Goal: Information Seeking & Learning: Learn about a topic

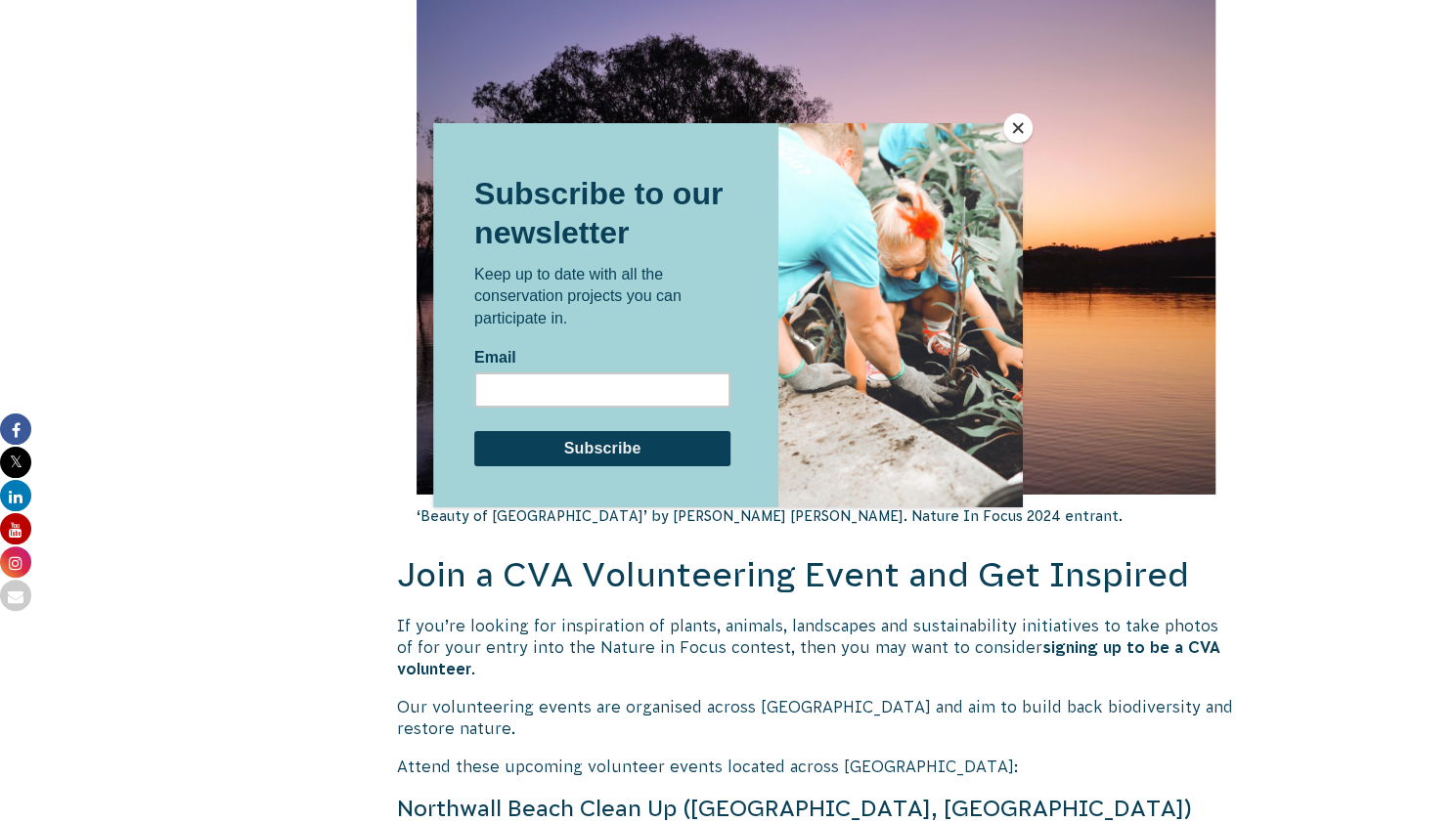
scroll to position [3639, 0]
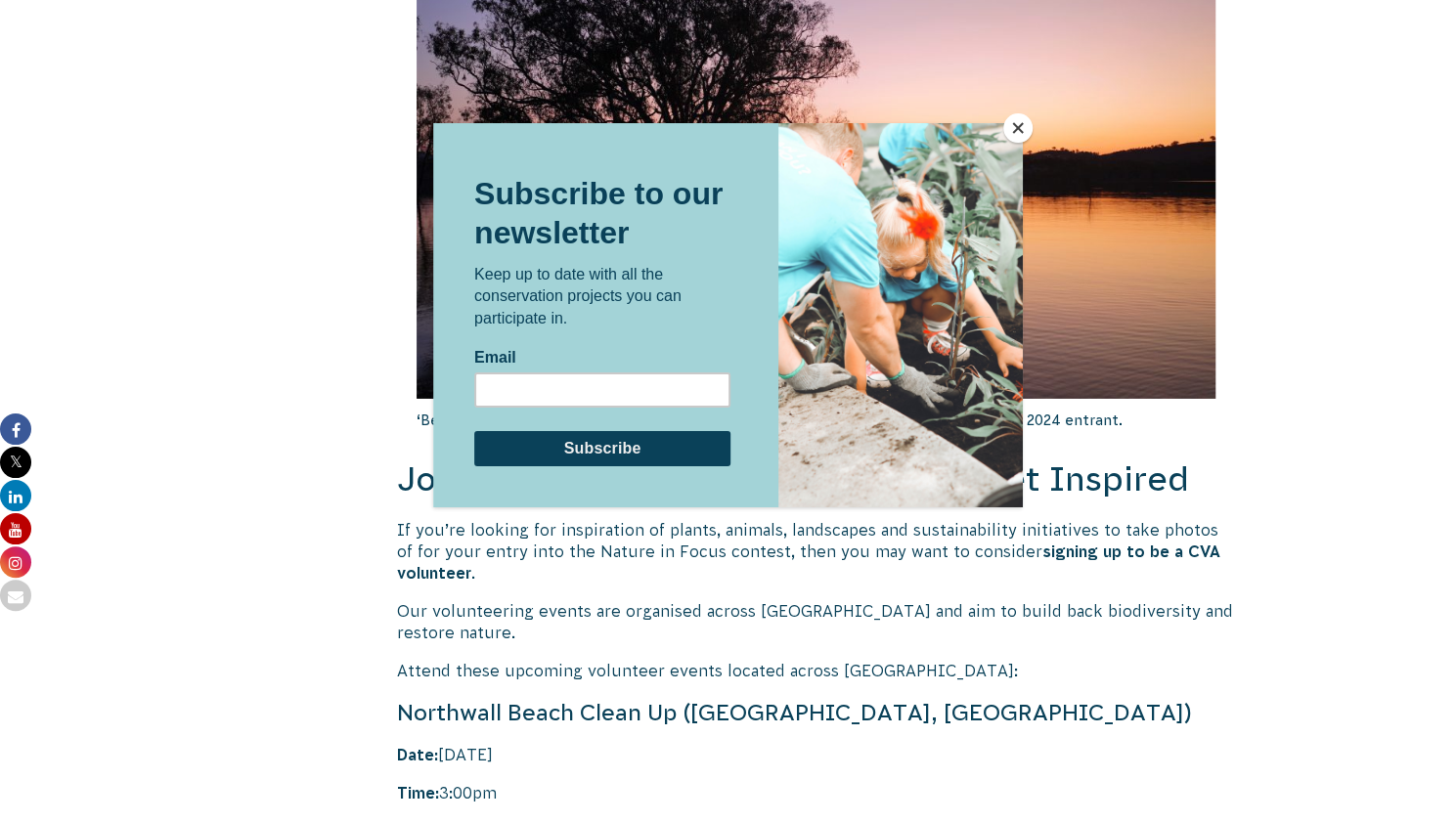
click at [1019, 125] on button "Close" at bounding box center [1018, 129] width 29 height 29
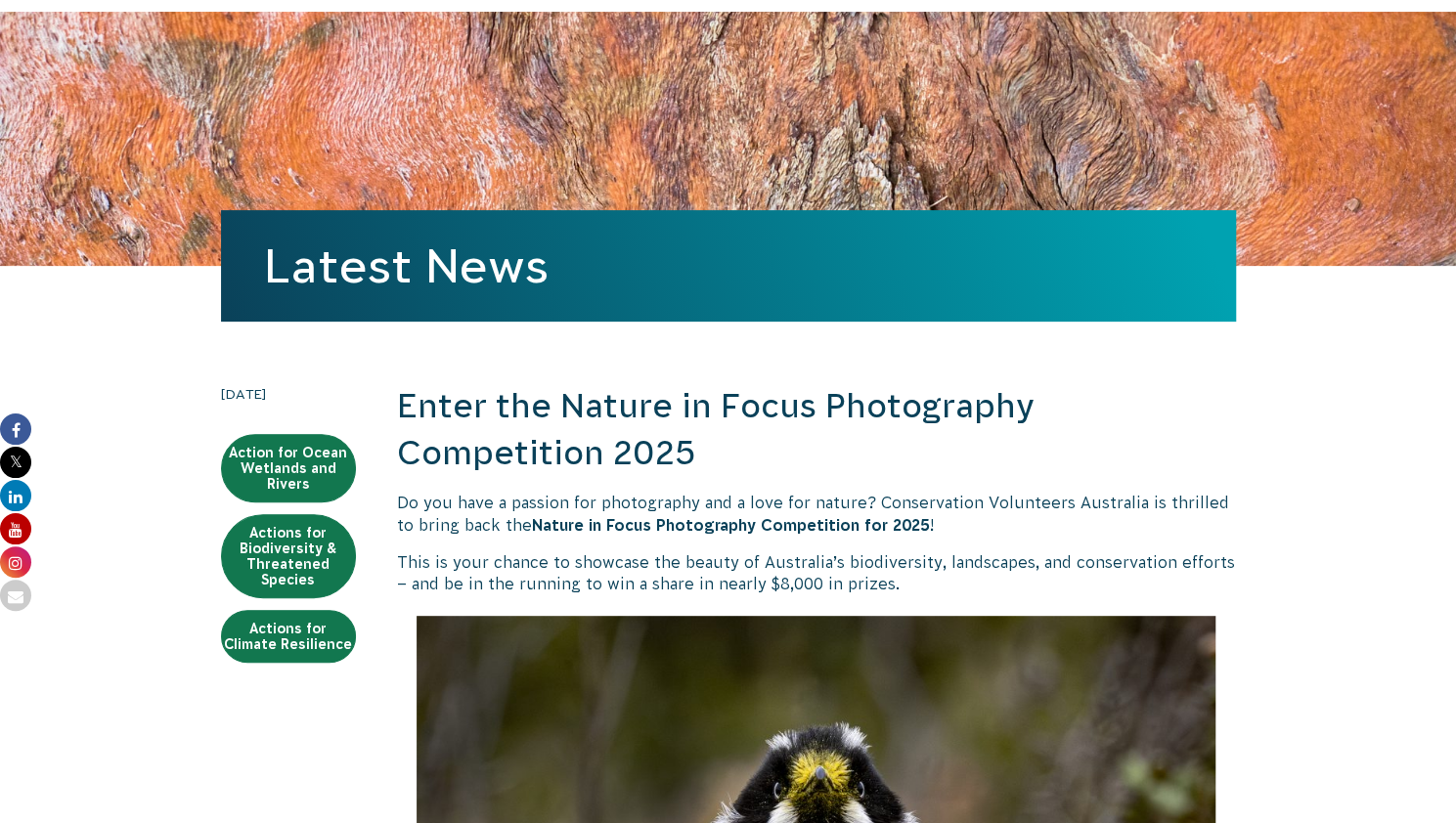
scroll to position [217, 0]
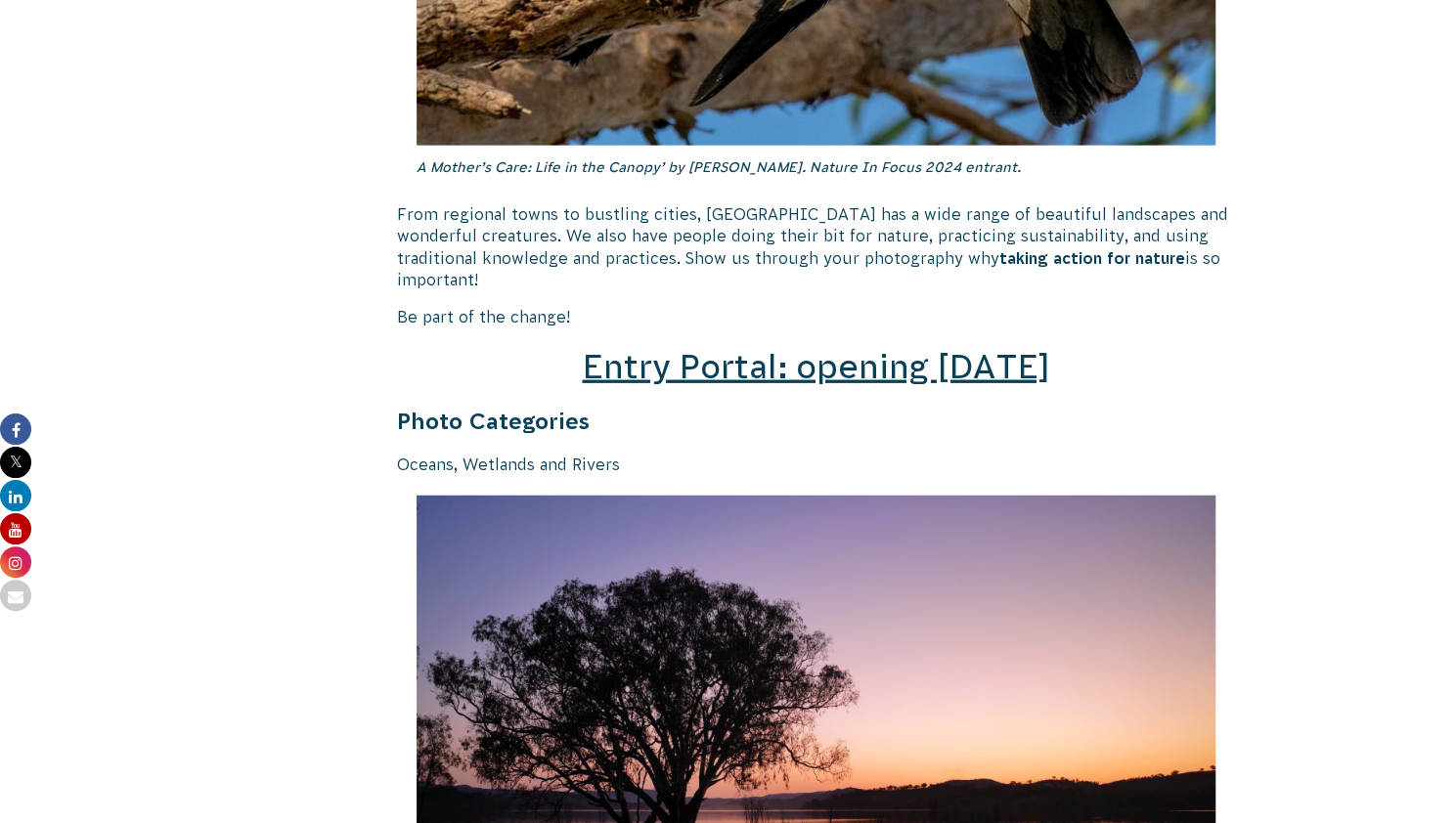
scroll to position [2798, 0]
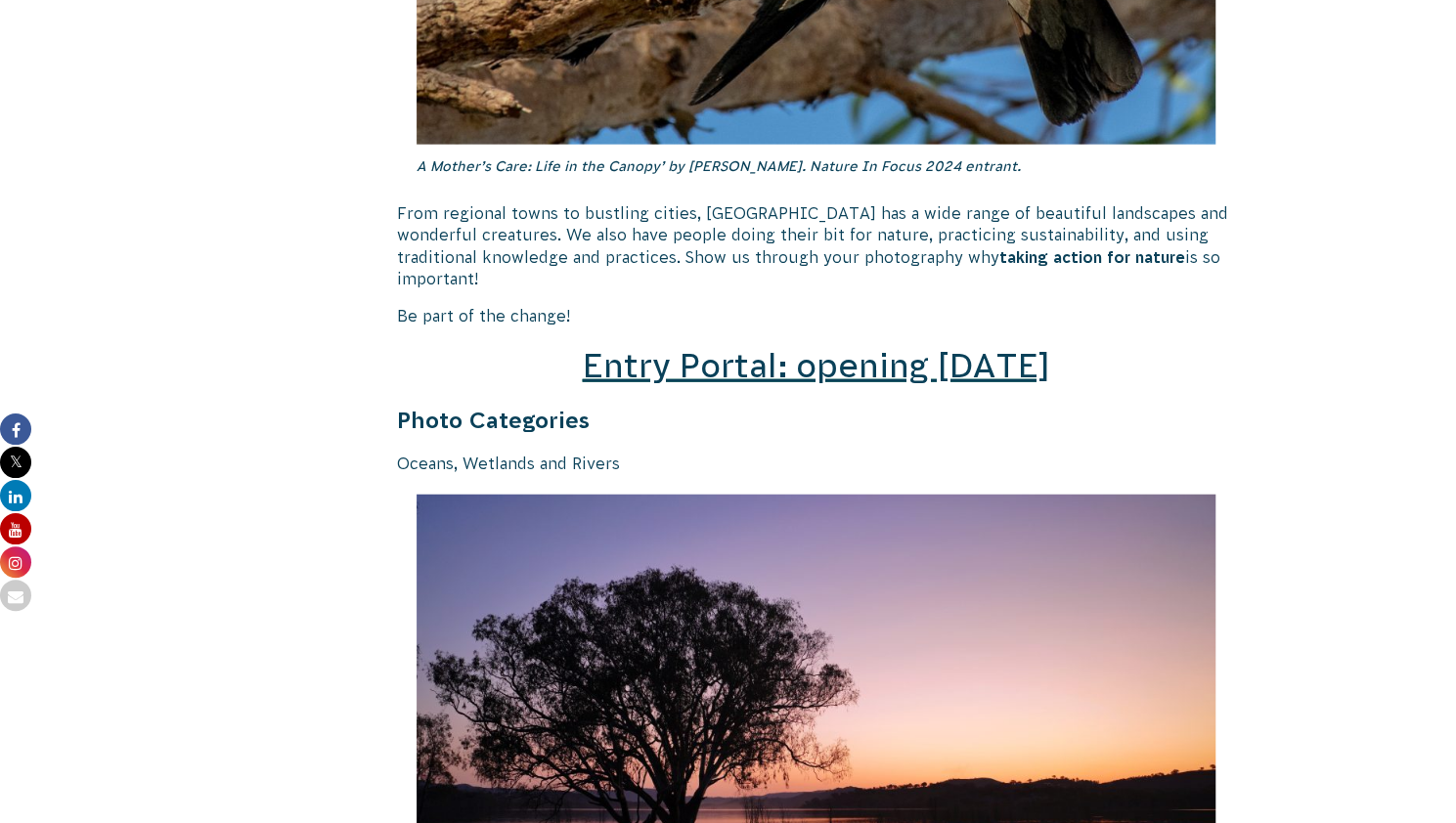
click at [697, 347] on span "Entry Portal: opening [DATE]" at bounding box center [815, 366] width 467 height 37
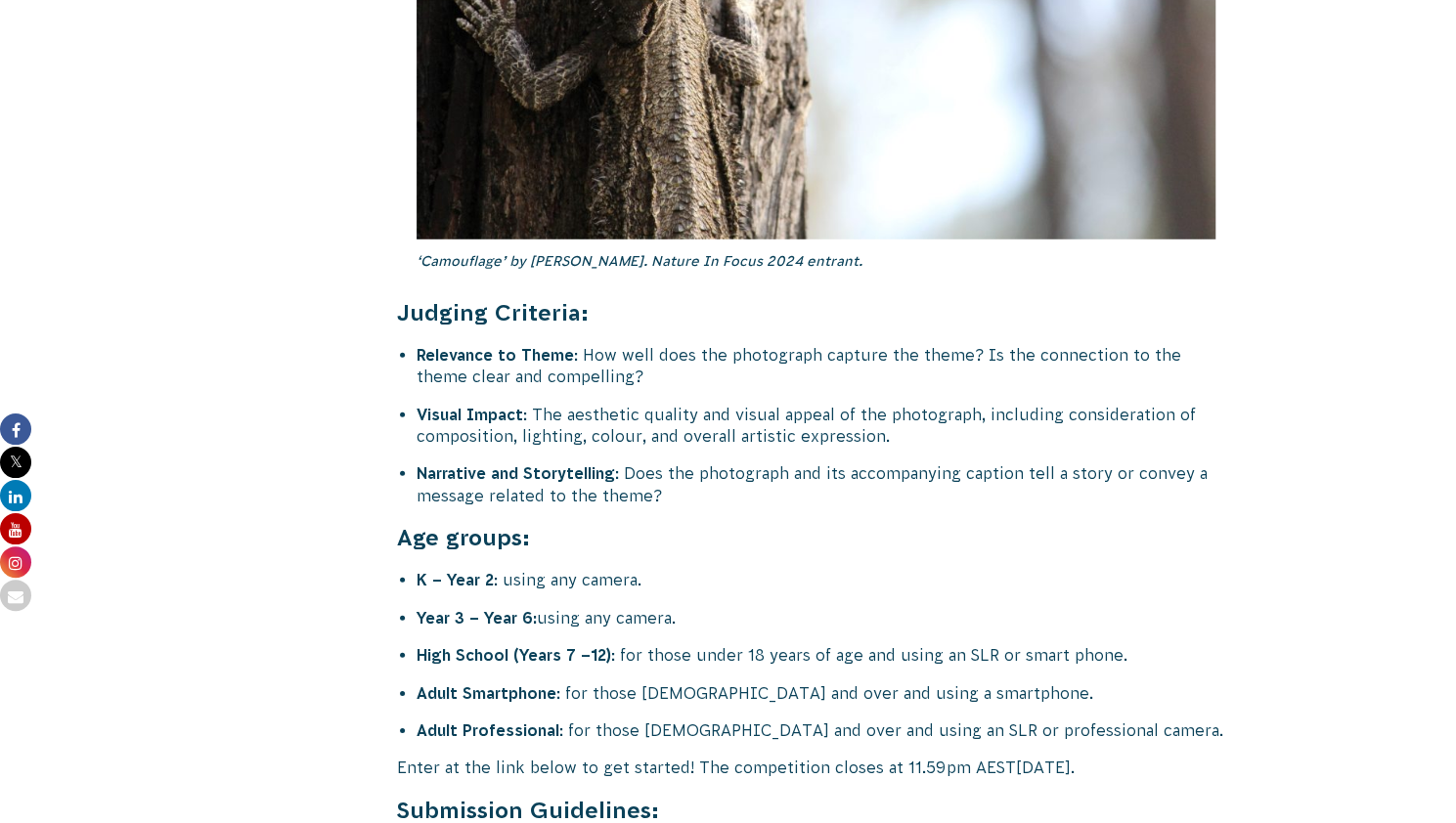
scroll to position [7494, 0]
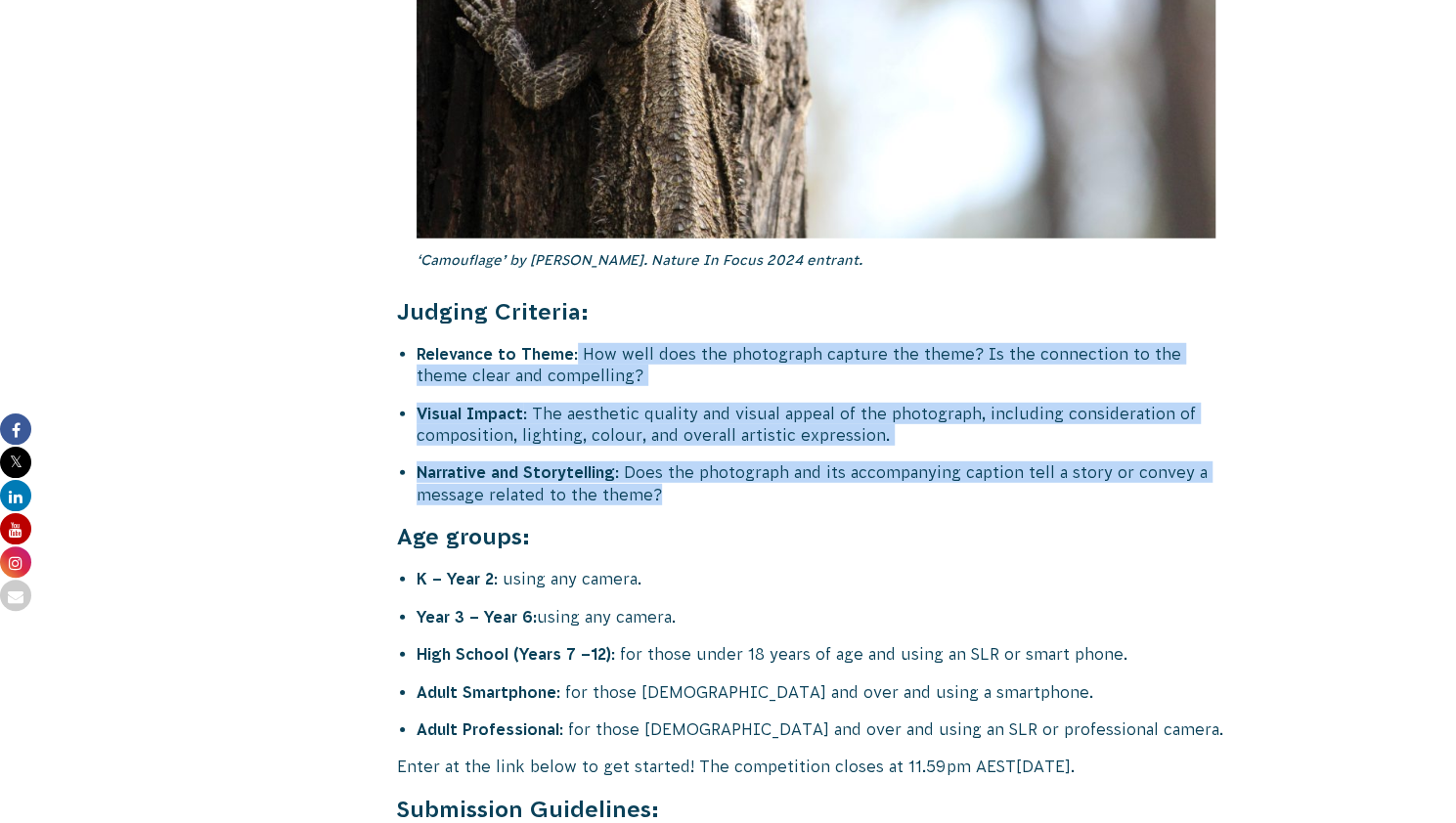
drag, startPoint x: 579, startPoint y: 283, endPoint x: 725, endPoint y: 422, distance: 201.6
click at [725, 461] on li "Narrative and Storytelling : Does the photograph and its accompanying caption t…" at bounding box center [826, 483] width 819 height 44
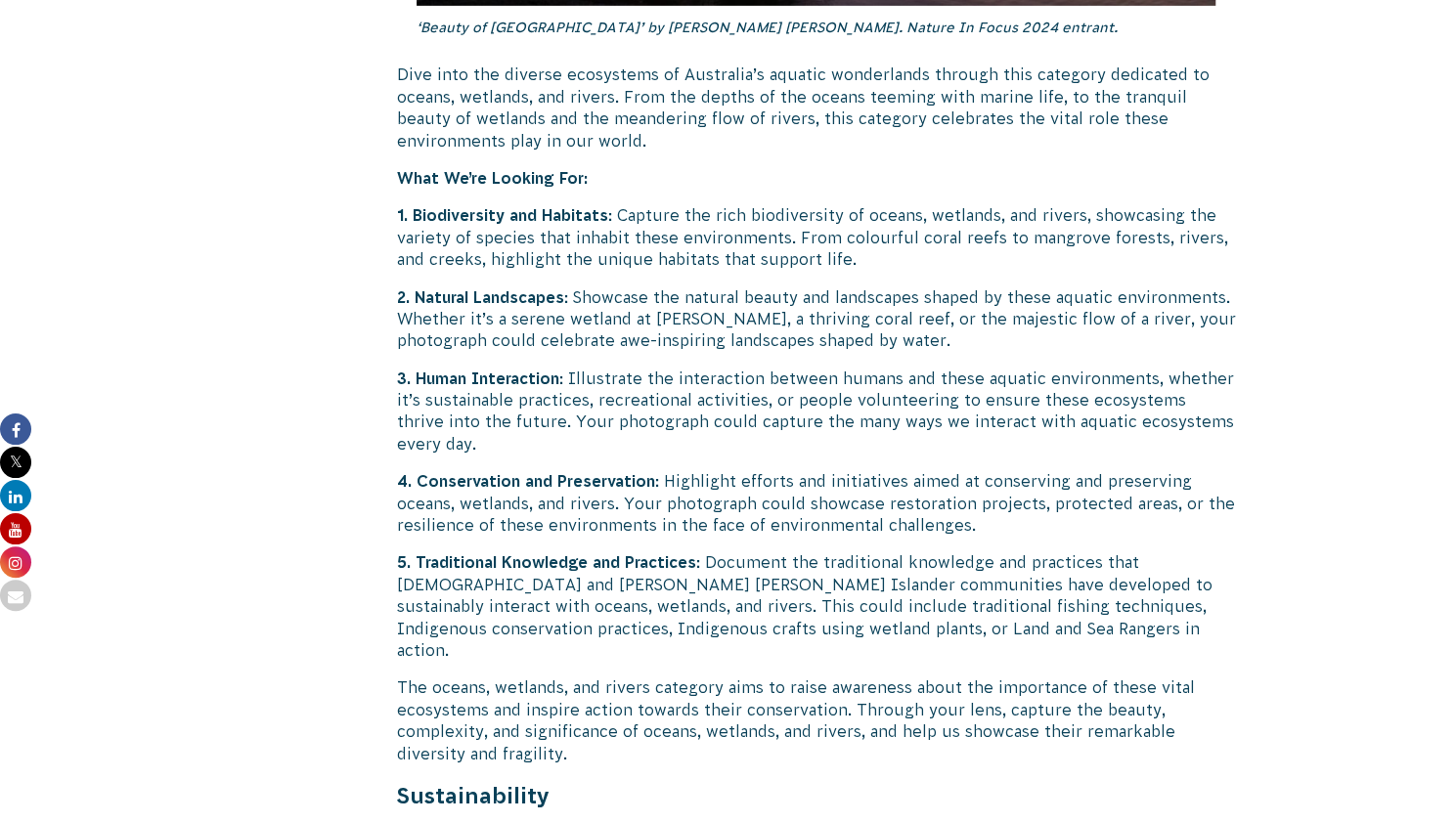
scroll to position [3831, 0]
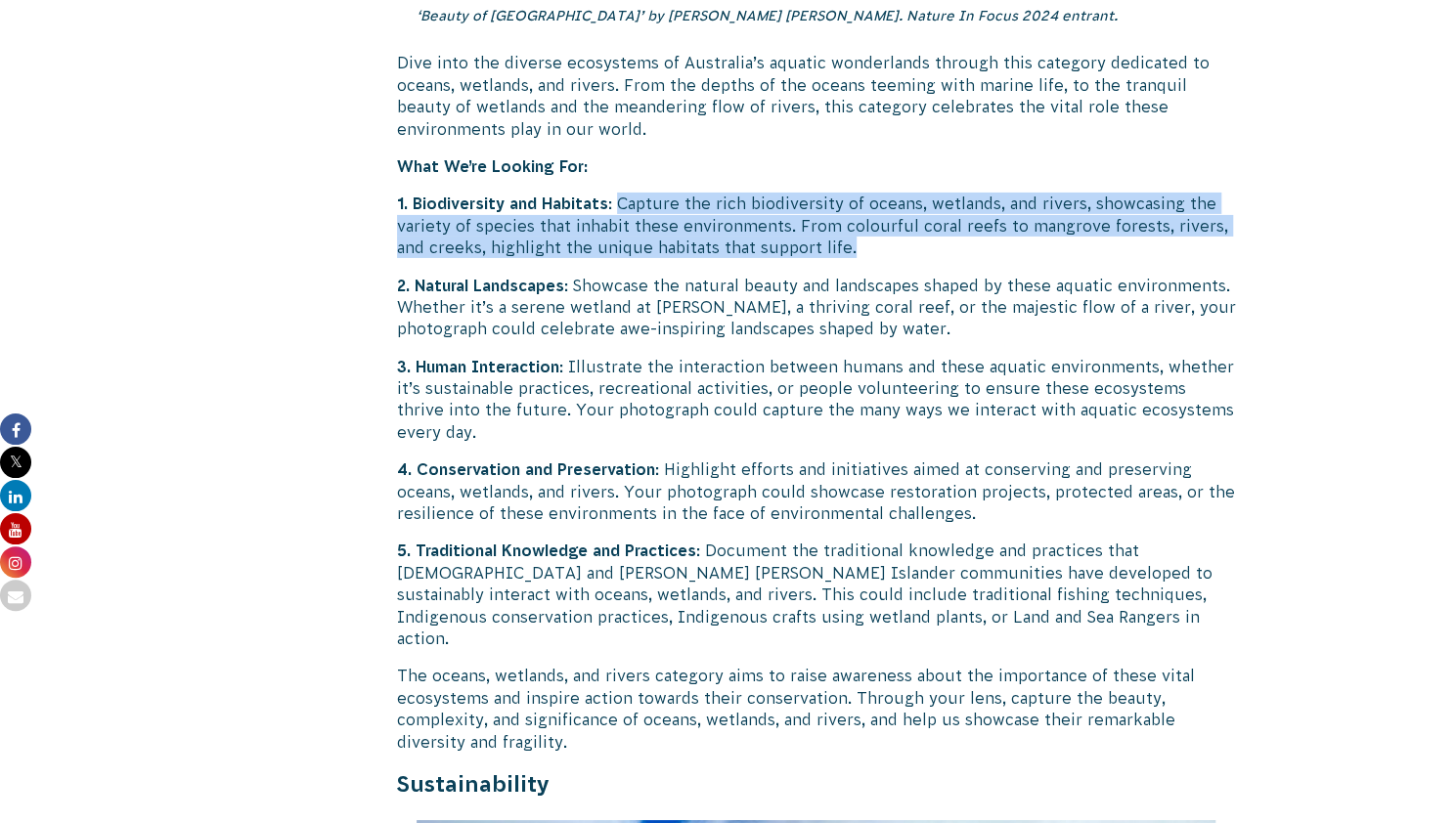
drag, startPoint x: 623, startPoint y: 186, endPoint x: 896, endPoint y: 216, distance: 274.6
click at [896, 216] on p "1. Biodiversity and Habitats : Capture the rich biodiversity of oceans, wetland…" at bounding box center [816, 225] width 839 height 66
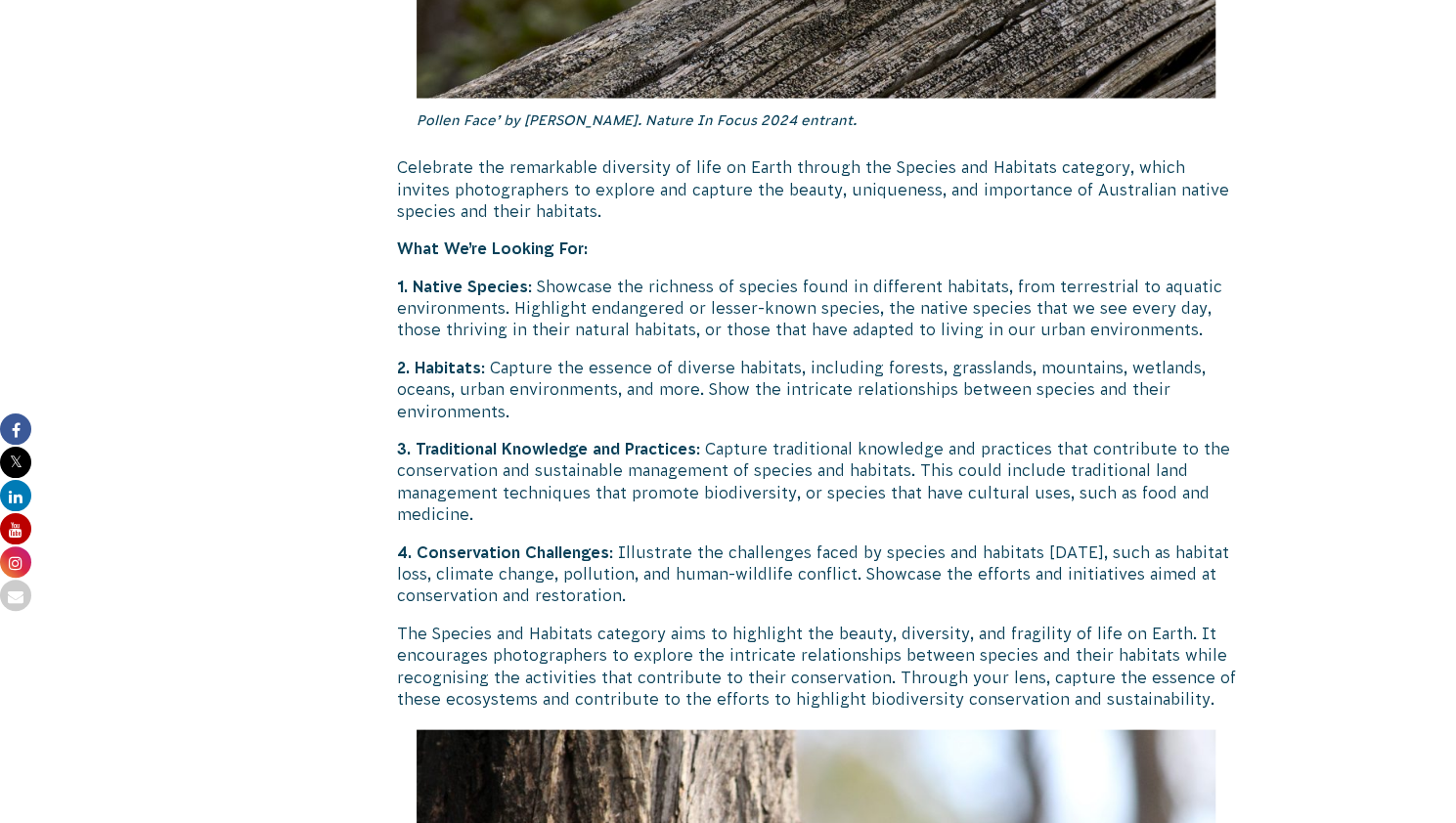
scroll to position [6470, 0]
click at [837, 274] on p "1. Native Species : Showcase the richness of species found in different habitat…" at bounding box center [816, 306] width 839 height 66
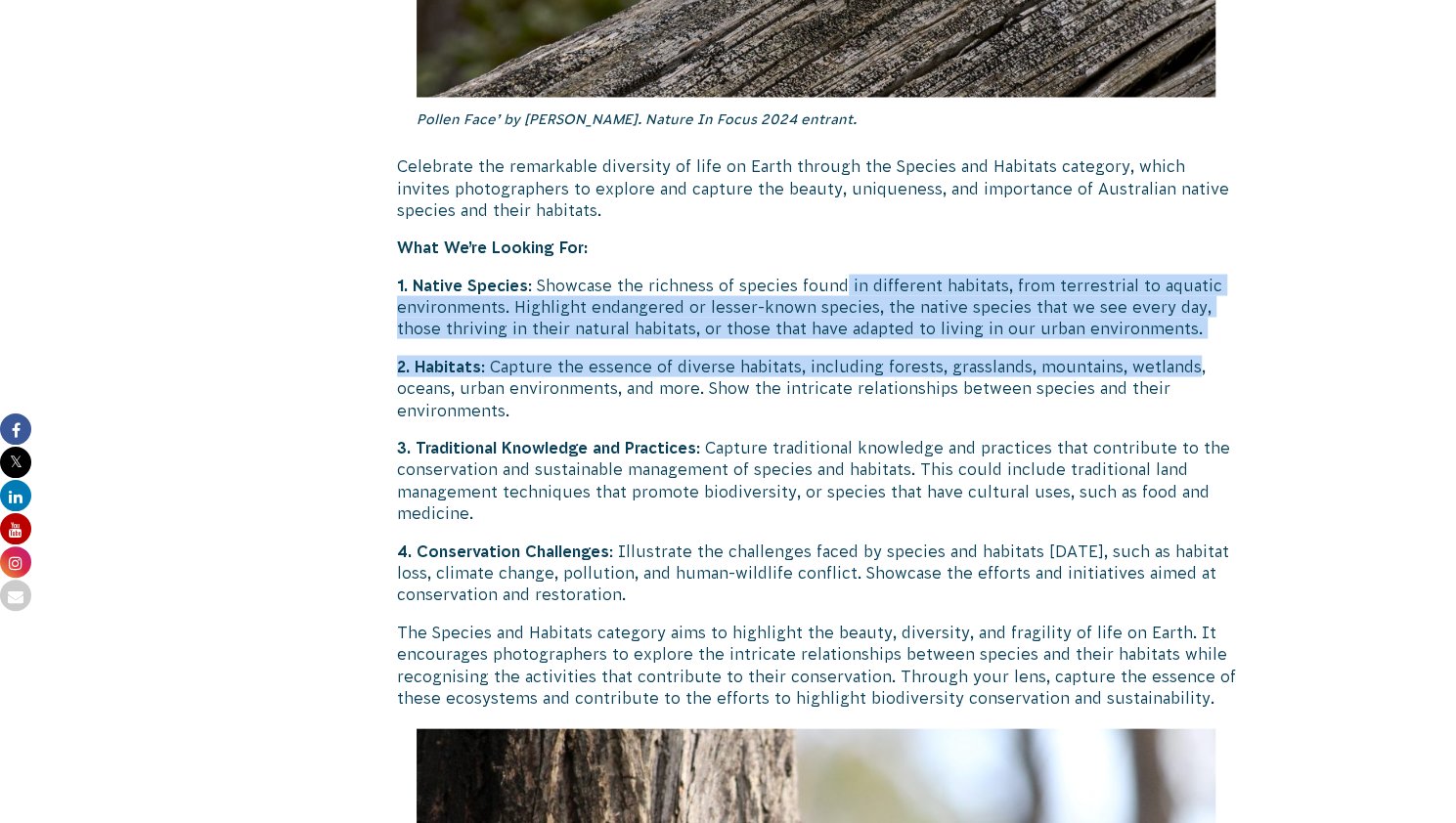
drag, startPoint x: 837, startPoint y: 220, endPoint x: 1139, endPoint y: 272, distance: 306.4
click at [1139, 274] on p "1. Native Species : Showcase the richness of species found in different habitat…" at bounding box center [816, 306] width 839 height 66
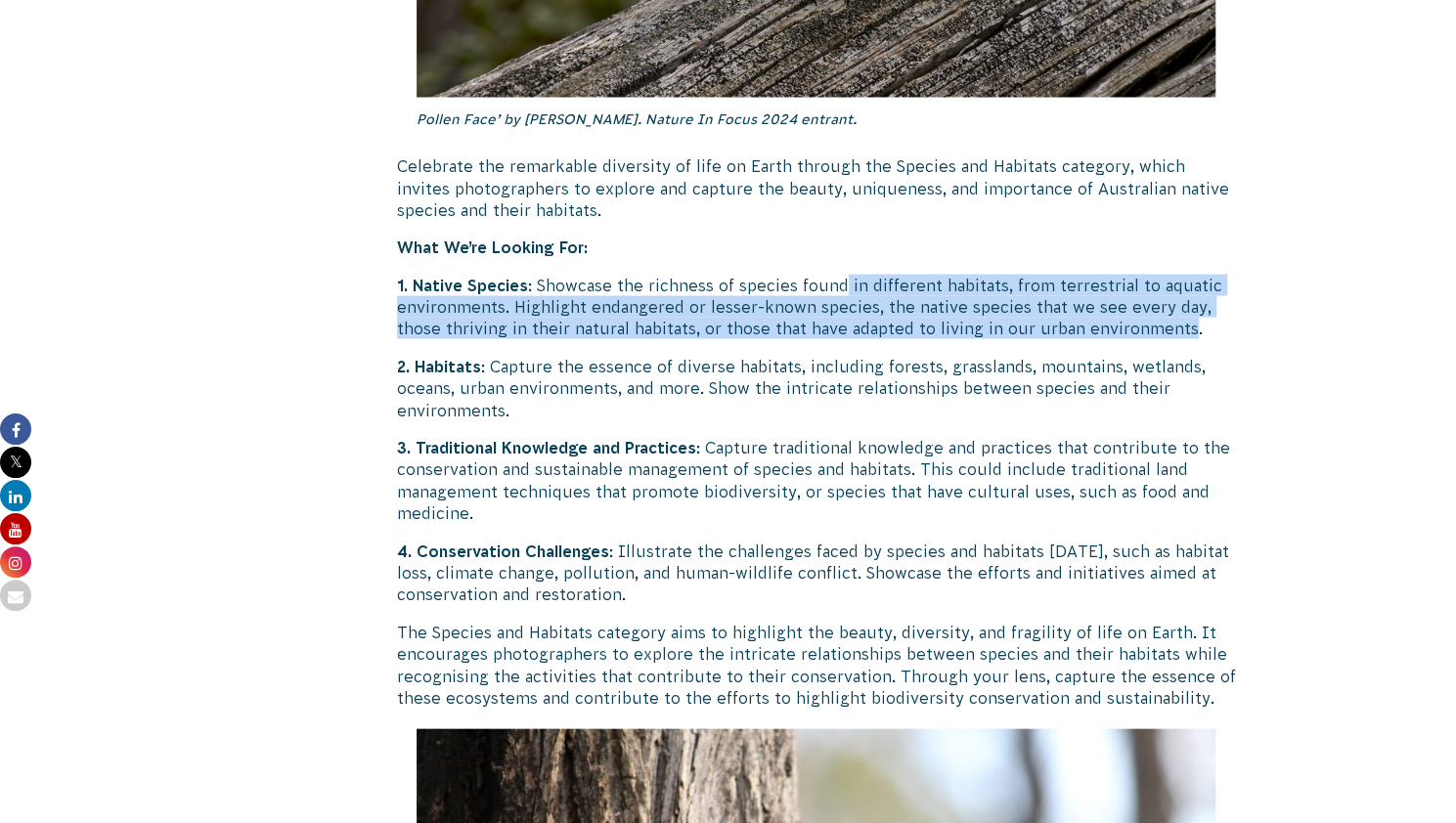
click at [1139, 274] on p "1. Native Species : Showcase the richness of species found in different habitat…" at bounding box center [816, 306] width 839 height 66
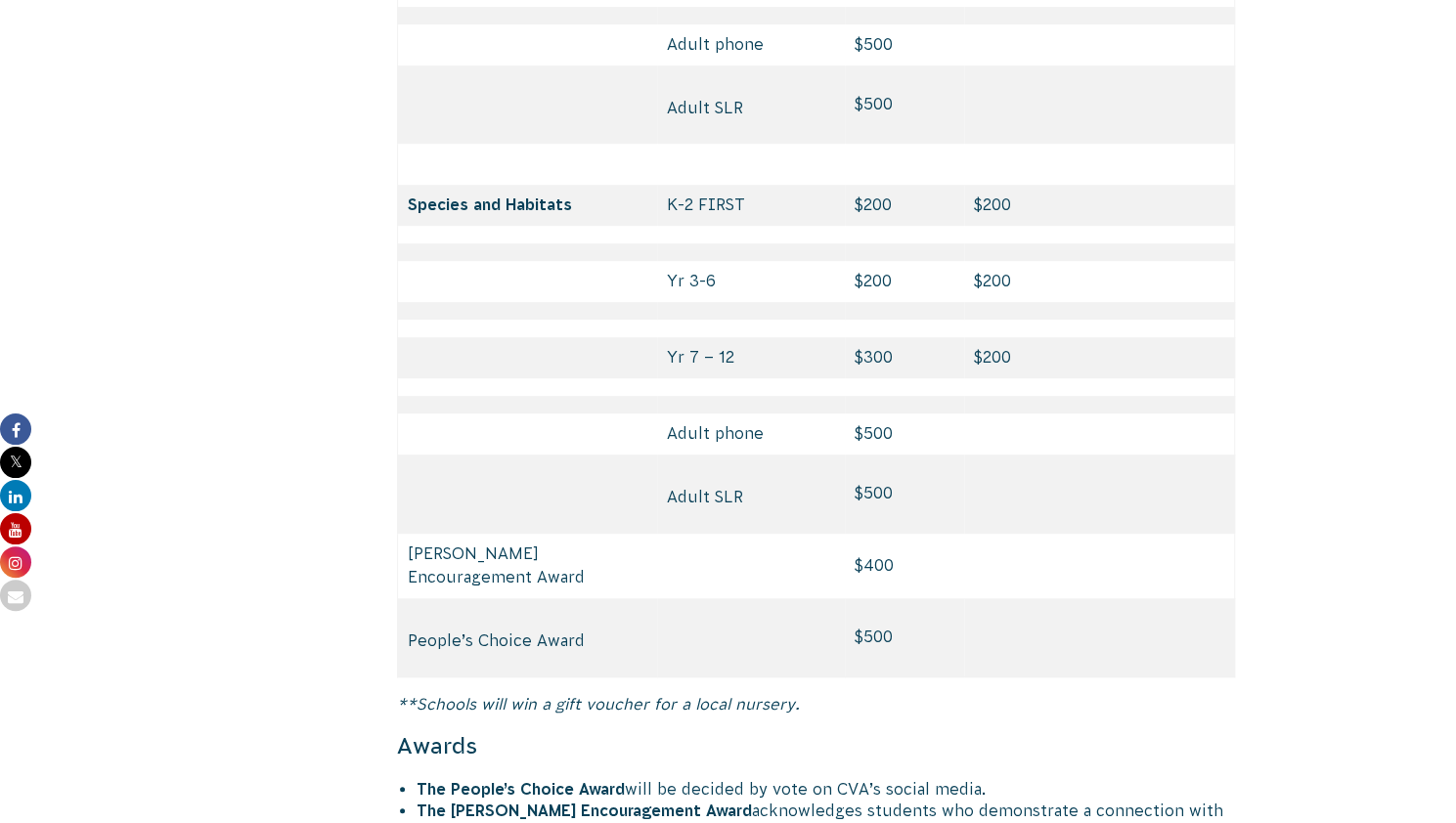
scroll to position [9203, 0]
click at [890, 455] on td "$500" at bounding box center [905, 494] width 120 height 78
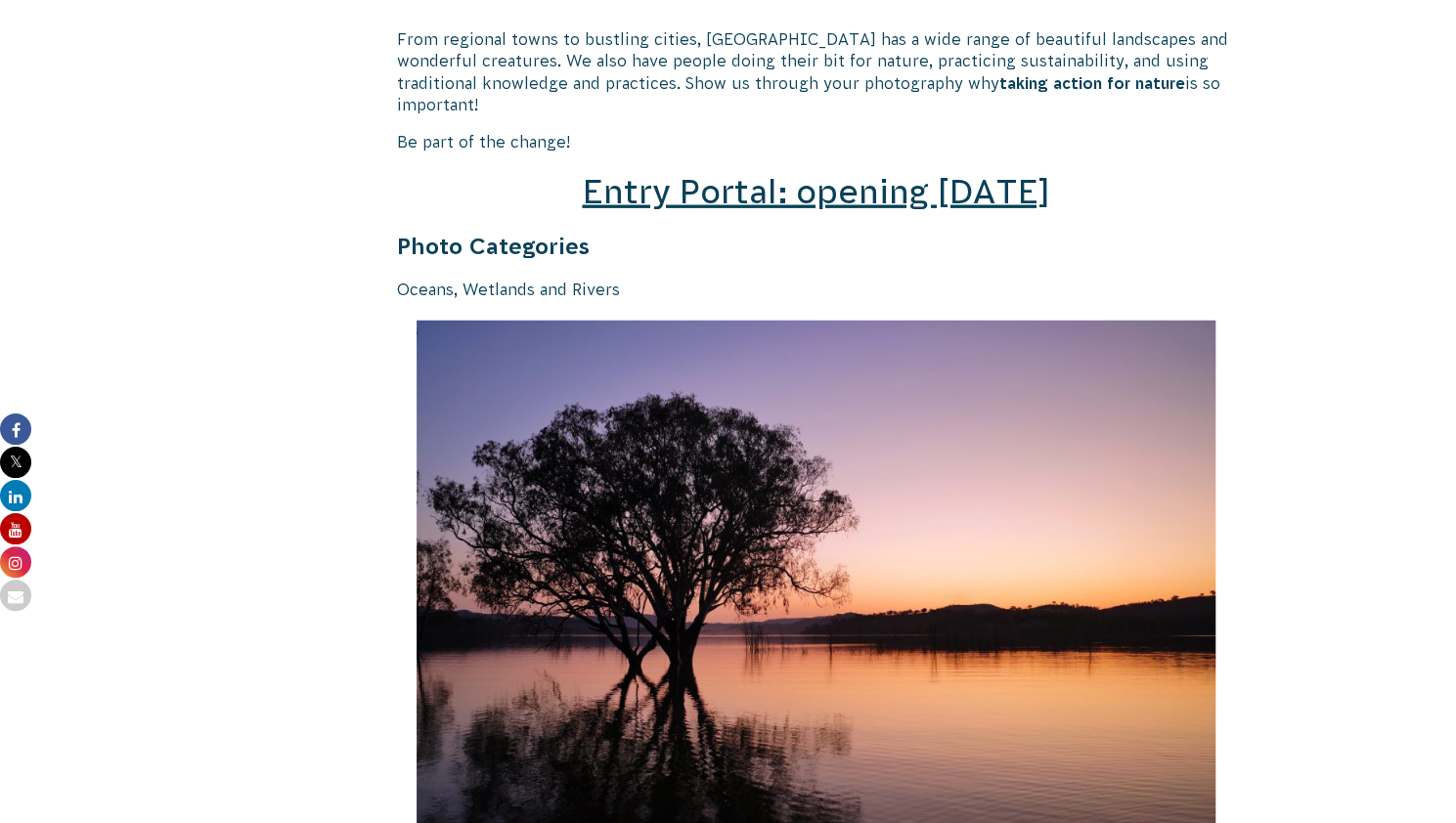
scroll to position [2901, 0]
